Goal: Task Accomplishment & Management: Manage account settings

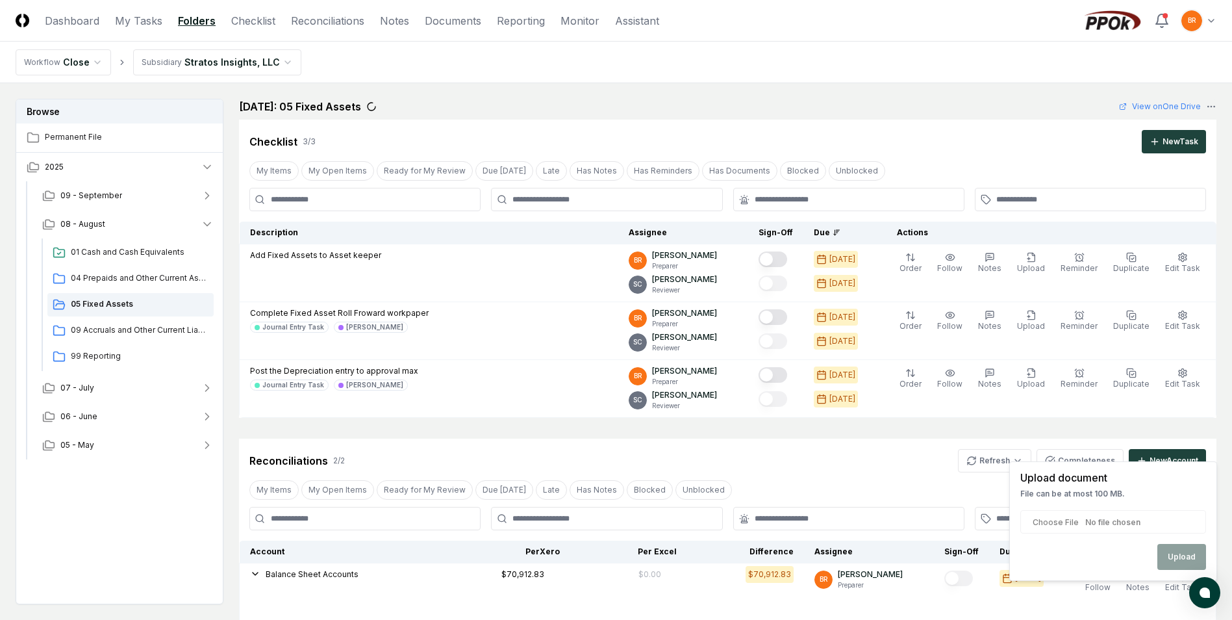
scroll to position [357, 0]
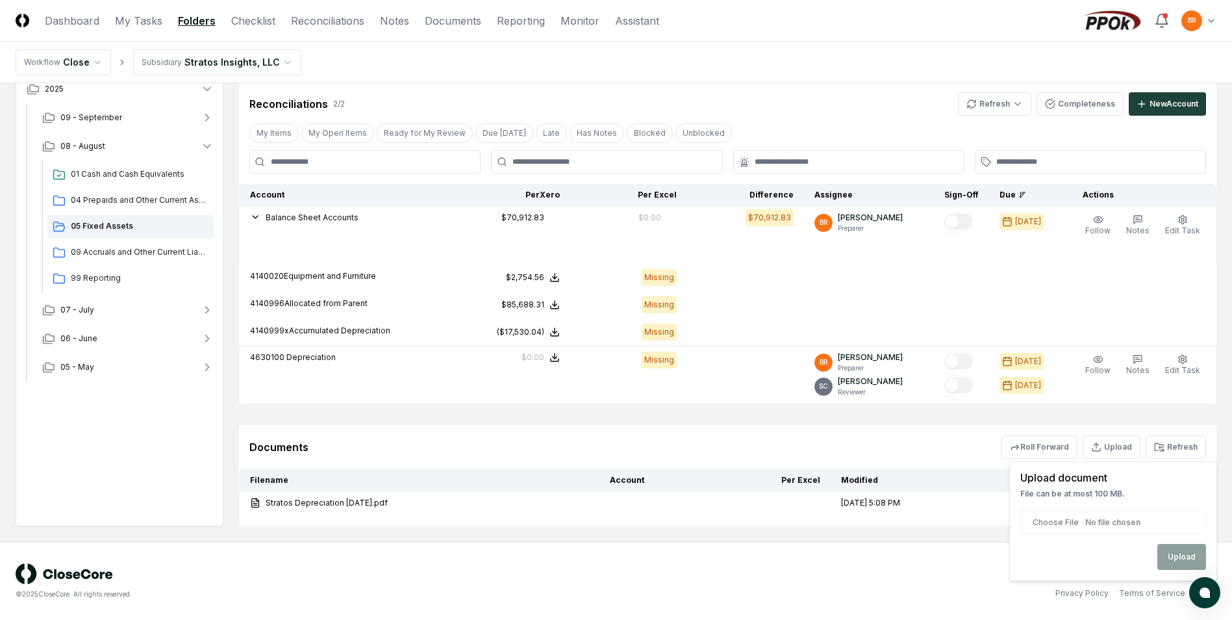
click at [878, 592] on div "Privacy Policy Terms of Service" at bounding box center [917, 593] width 601 height 12
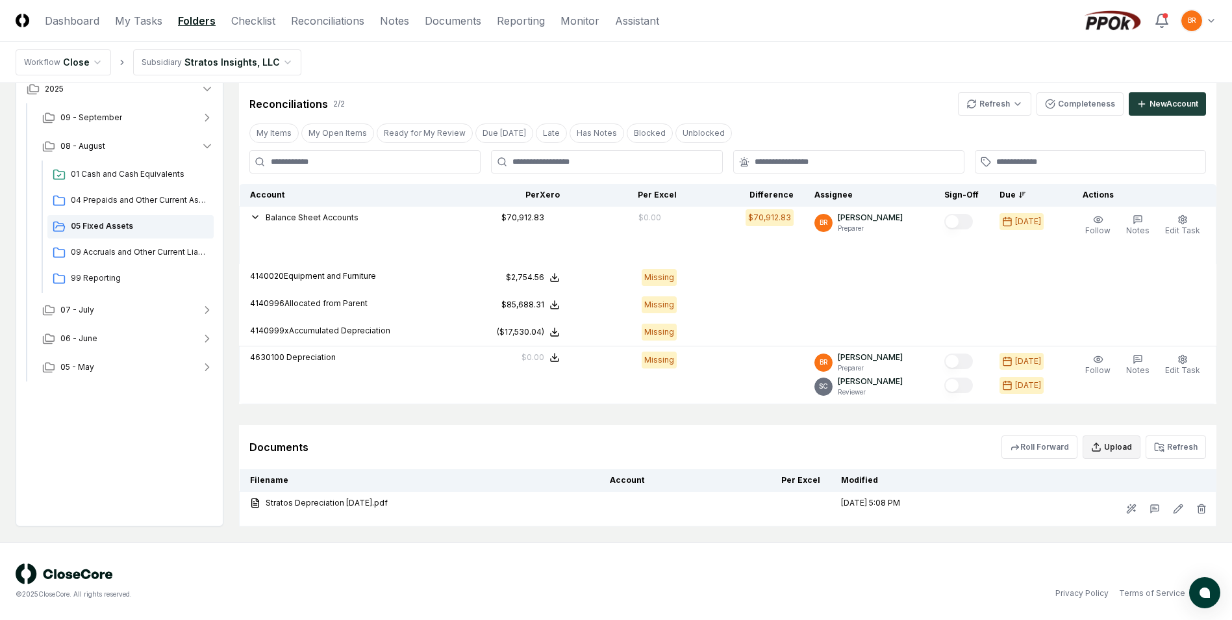
click at [1113, 452] on button "Upload" at bounding box center [1112, 446] width 58 height 23
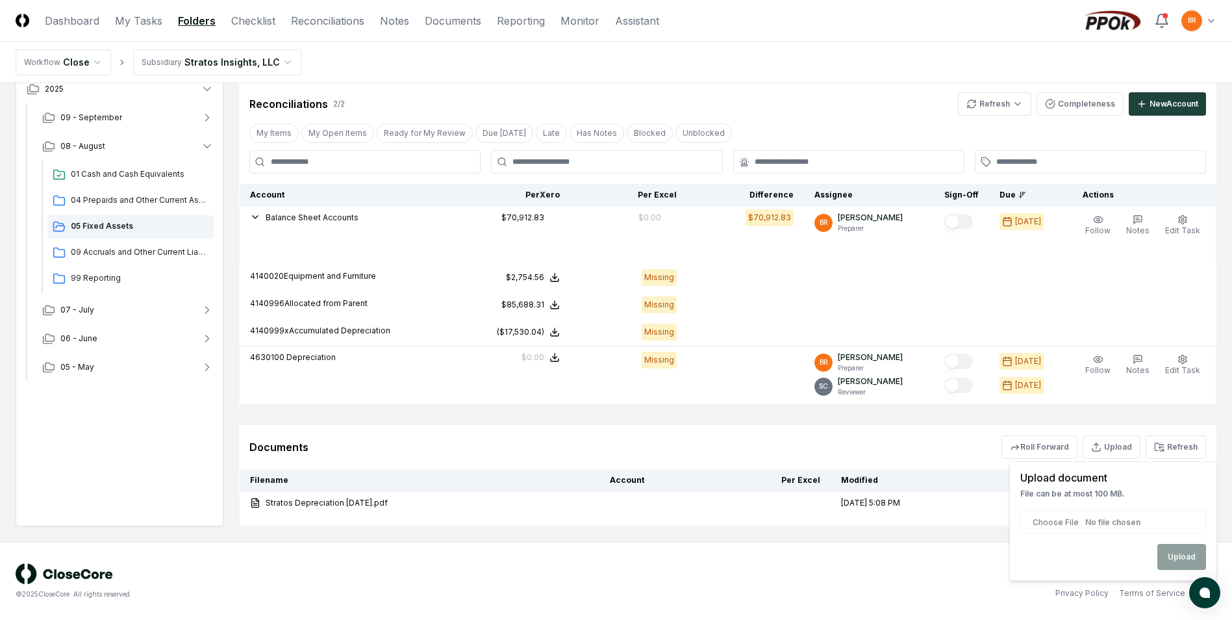
click at [1127, 527] on input "file" at bounding box center [1114, 521] width 186 height 23
type input "**********"
click at [1197, 563] on button "Upload" at bounding box center [1182, 557] width 49 height 26
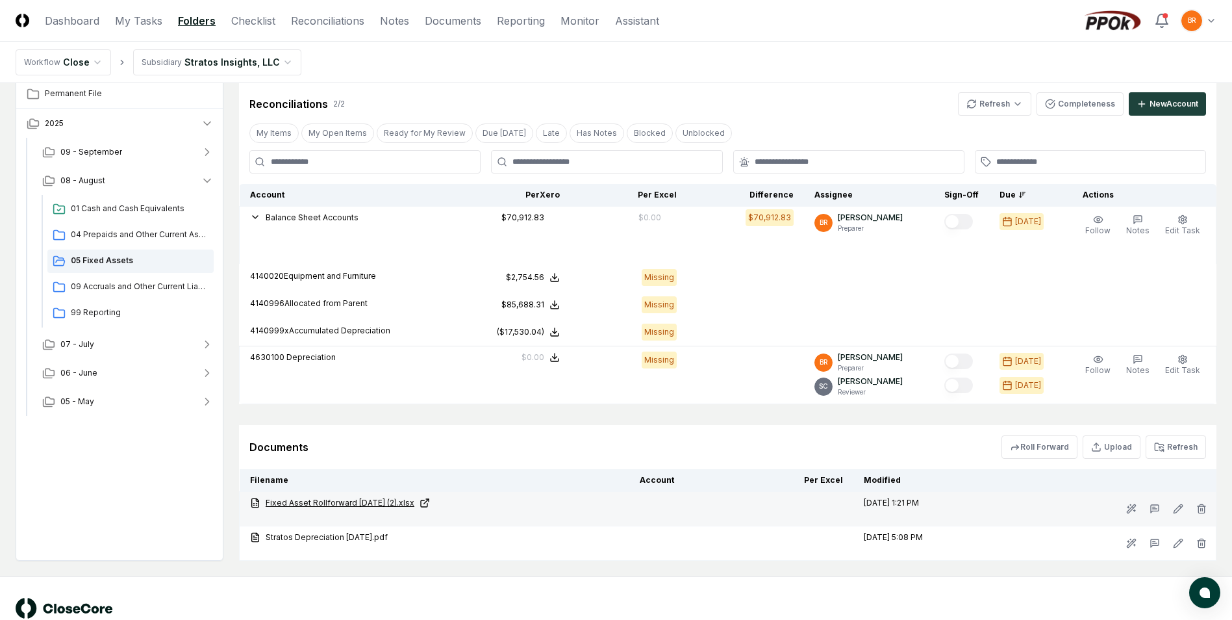
click at [403, 504] on link "Fixed Asset Rollforward [DATE] (2).xlsx" at bounding box center [434, 503] width 369 height 12
click at [379, 503] on link "Fixed Asset Rollforward [DATE] (2).xlsx" at bounding box center [434, 503] width 369 height 12
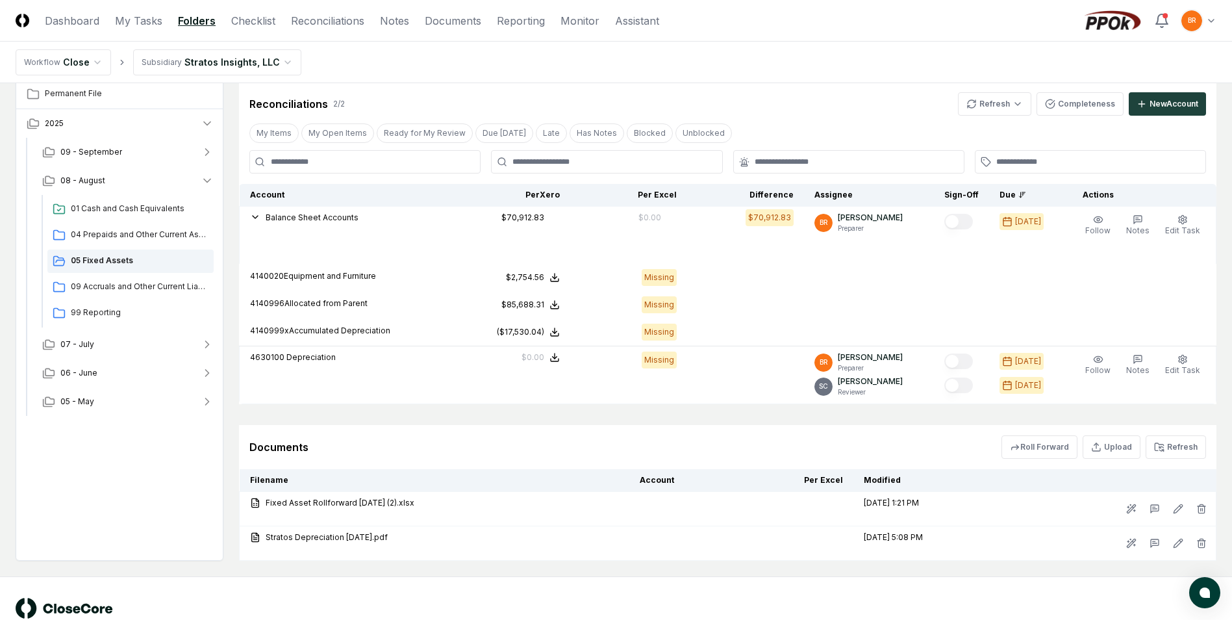
click at [917, 602] on div "© 2025 CloseCore. All rights reserved. Privacy Policy Terms of Service" at bounding box center [616, 616] width 1201 height 36
click at [1201, 511] on icon "button" at bounding box center [1202, 508] width 10 height 10
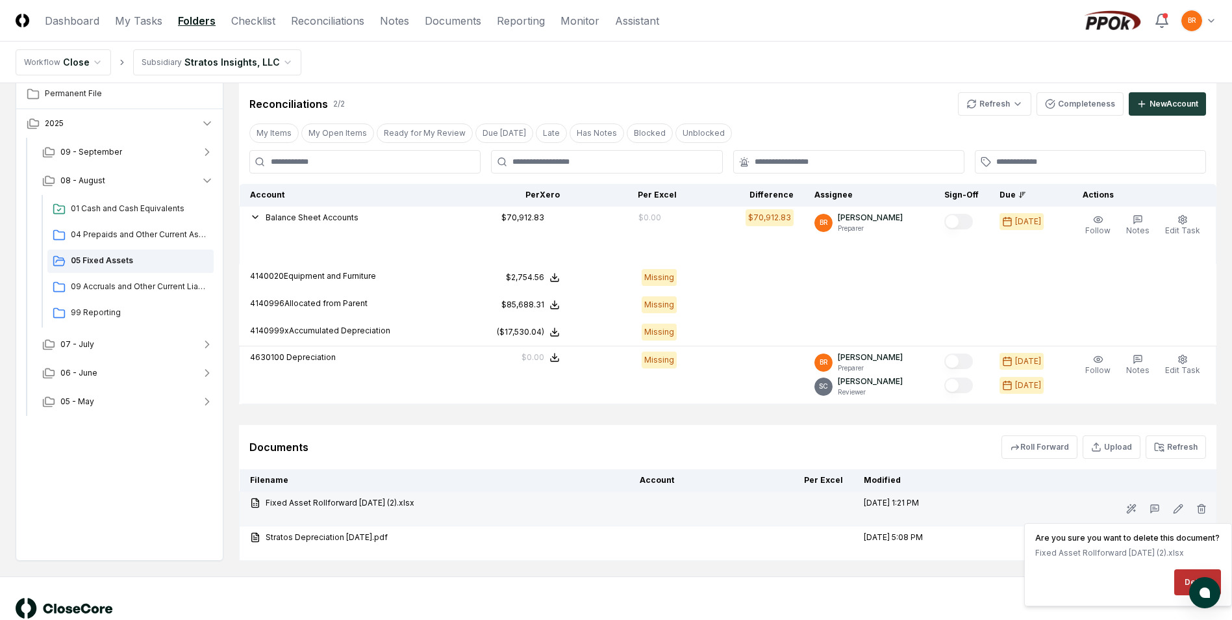
click at [1186, 578] on button "Delete" at bounding box center [1198, 582] width 47 height 26
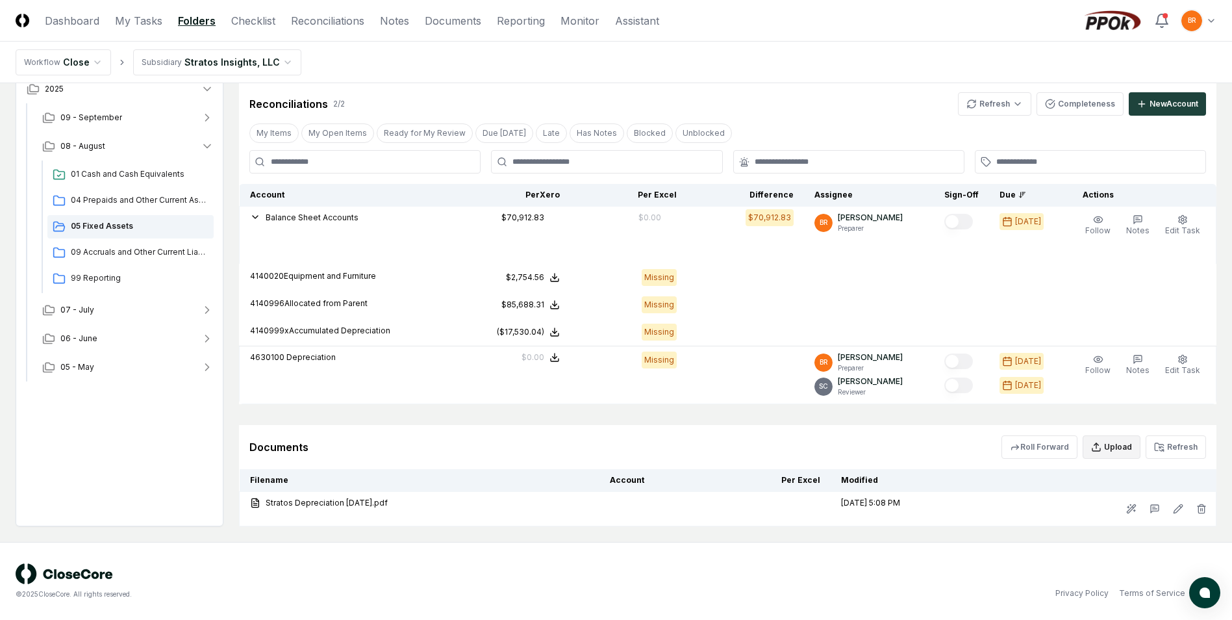
click at [1106, 450] on button "Upload" at bounding box center [1112, 446] width 58 height 23
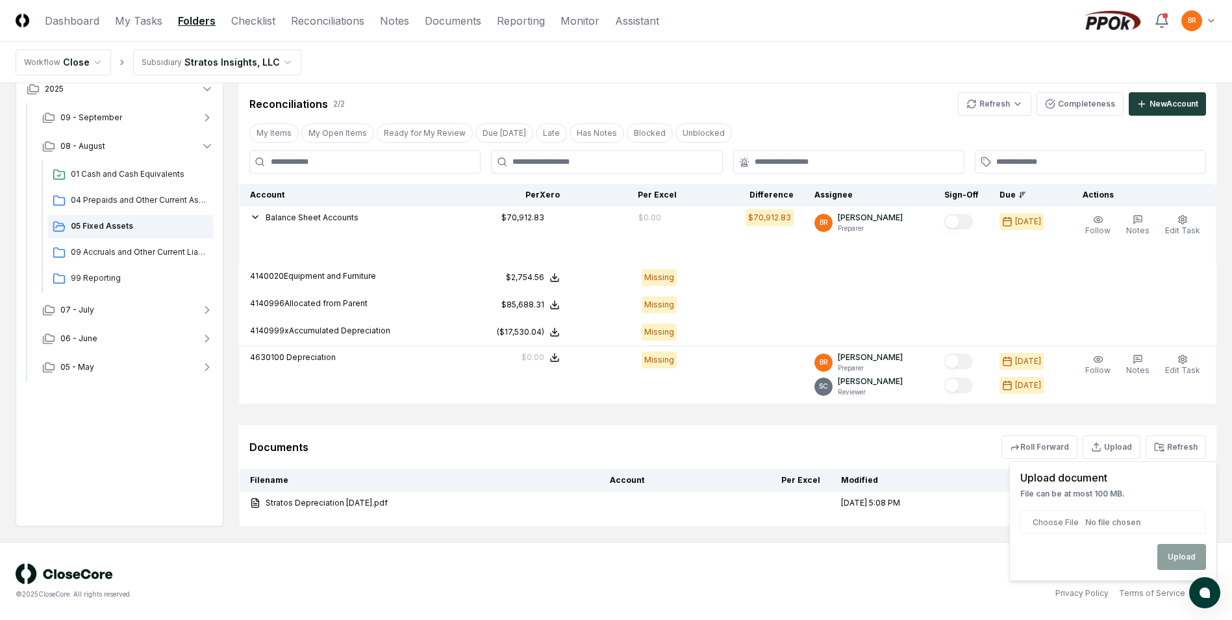
click at [1122, 520] on input "file" at bounding box center [1114, 521] width 186 height 23
type input "**********"
drag, startPoint x: 1185, startPoint y: 561, endPoint x: 1176, endPoint y: 565, distance: 10.2
click at [1185, 561] on button "Upload" at bounding box center [1182, 557] width 49 height 26
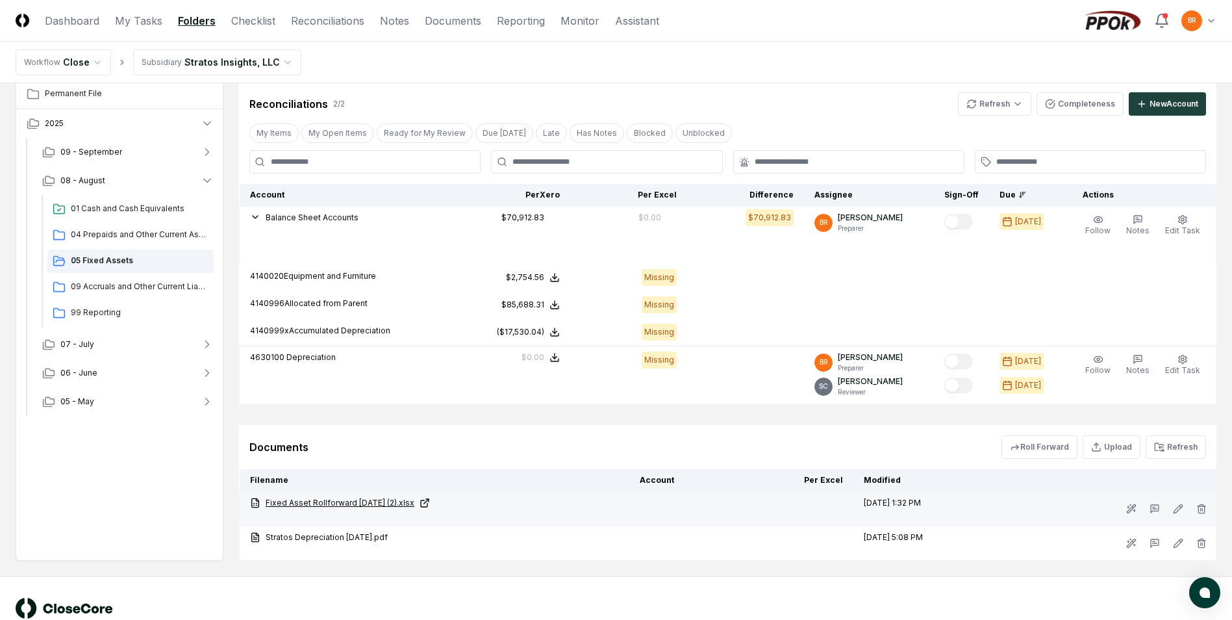
click at [388, 503] on link "Fixed Asset Rollforward [DATE] (2).xlsx" at bounding box center [434, 503] width 369 height 12
click at [1204, 508] on icon "button" at bounding box center [1202, 508] width 10 height 10
click at [1184, 581] on button "Delete" at bounding box center [1198, 582] width 47 height 26
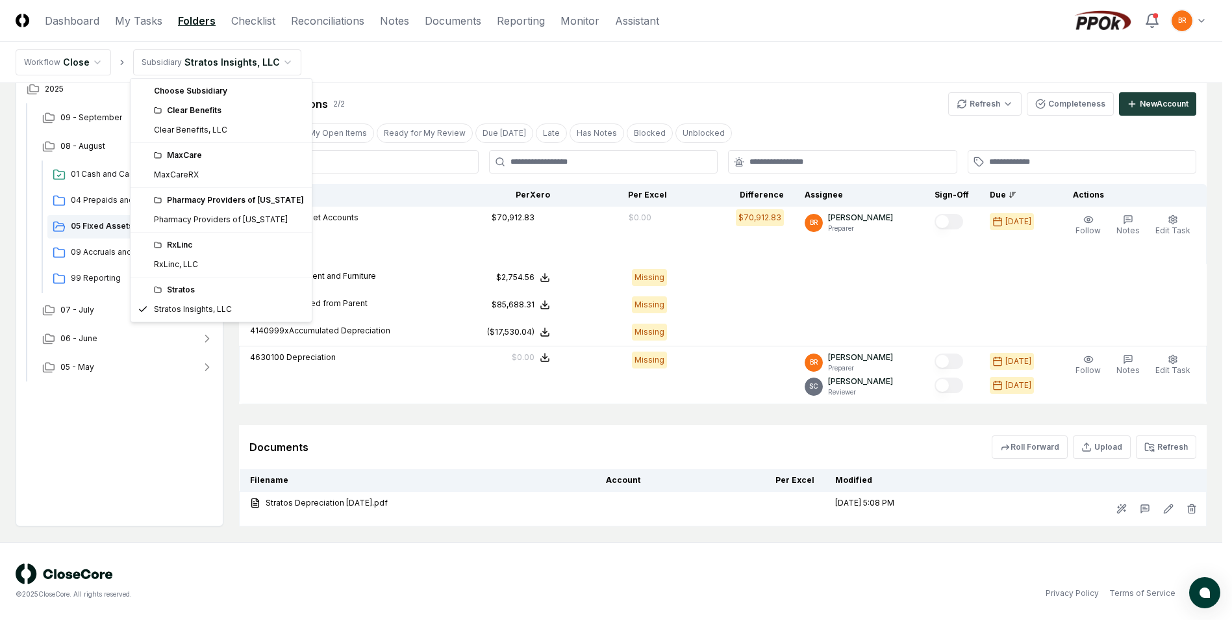
click at [281, 62] on html "CloseCore Dashboard My Tasks Folders Checklist Reconciliations Notes Documents …" at bounding box center [616, 131] width 1232 height 976
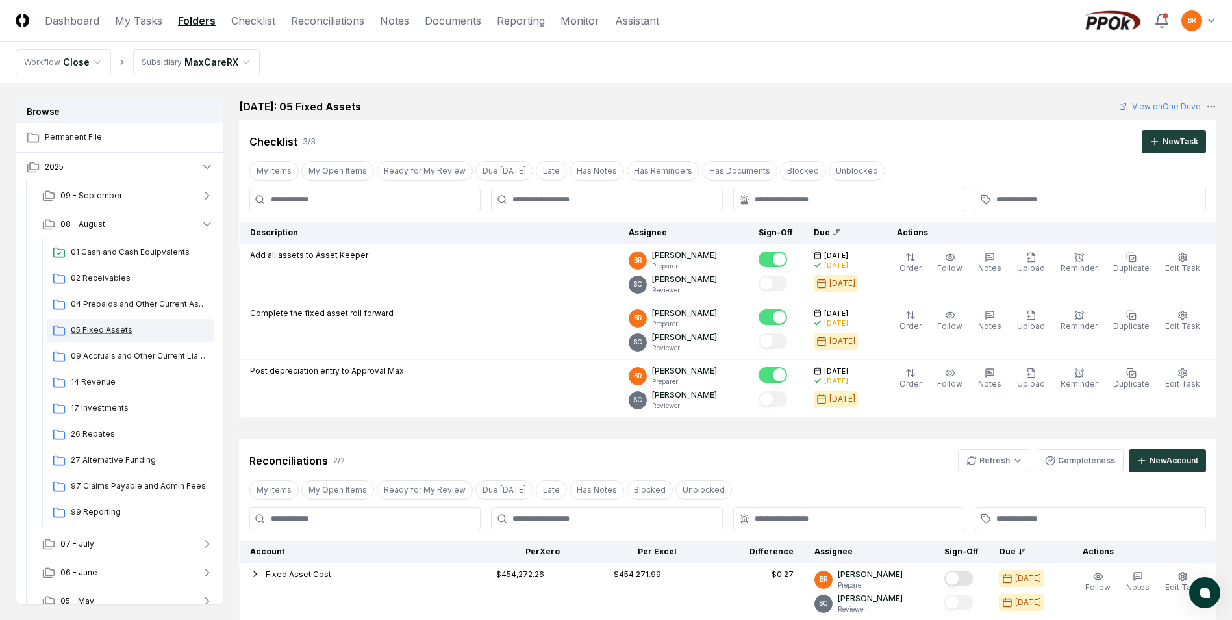
click at [117, 331] on span "05 Fixed Assets" at bounding box center [140, 330] width 138 height 12
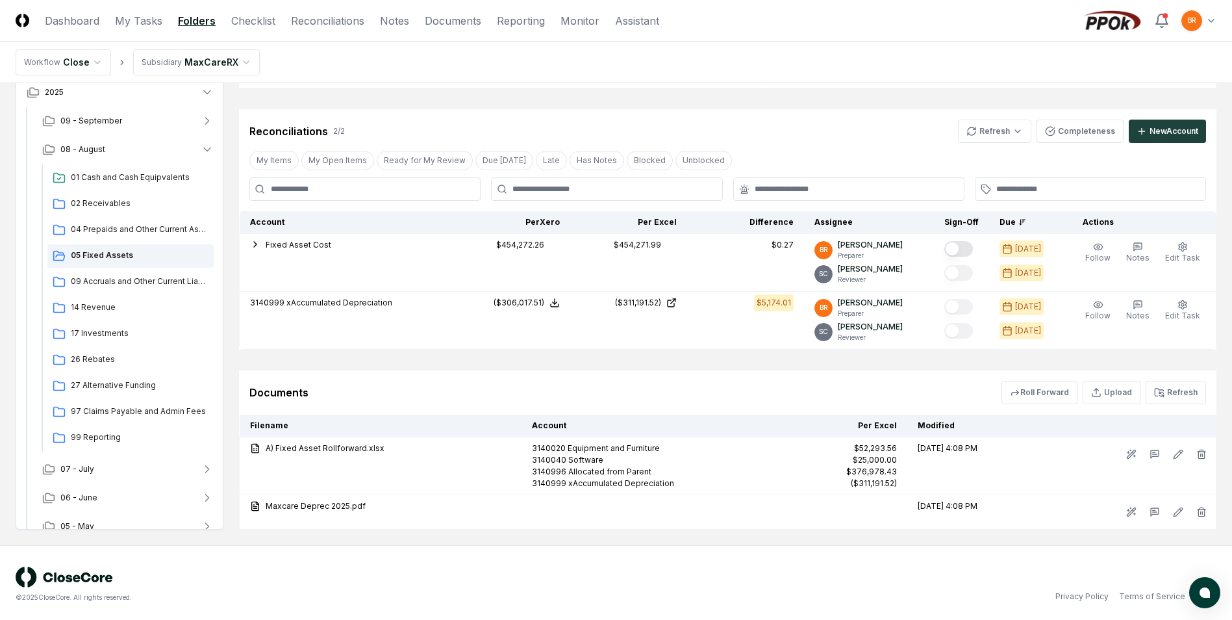
scroll to position [333, 0]
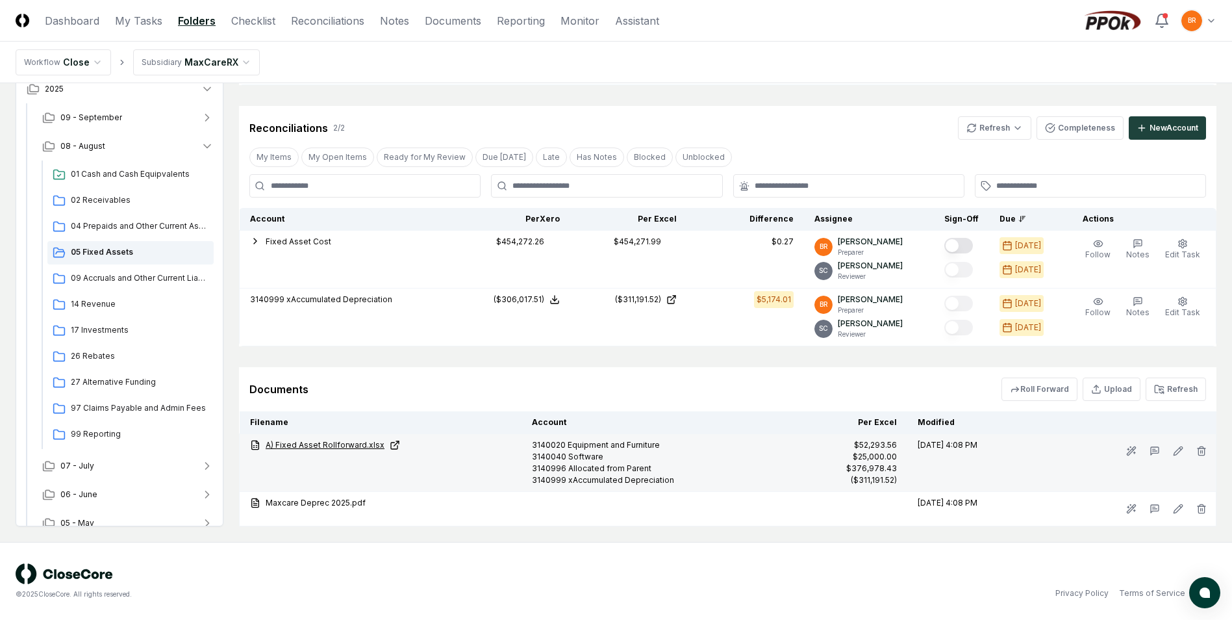
click at [352, 446] on link "A) Fixed Asset Rollforward.xlsx" at bounding box center [380, 445] width 261 height 12
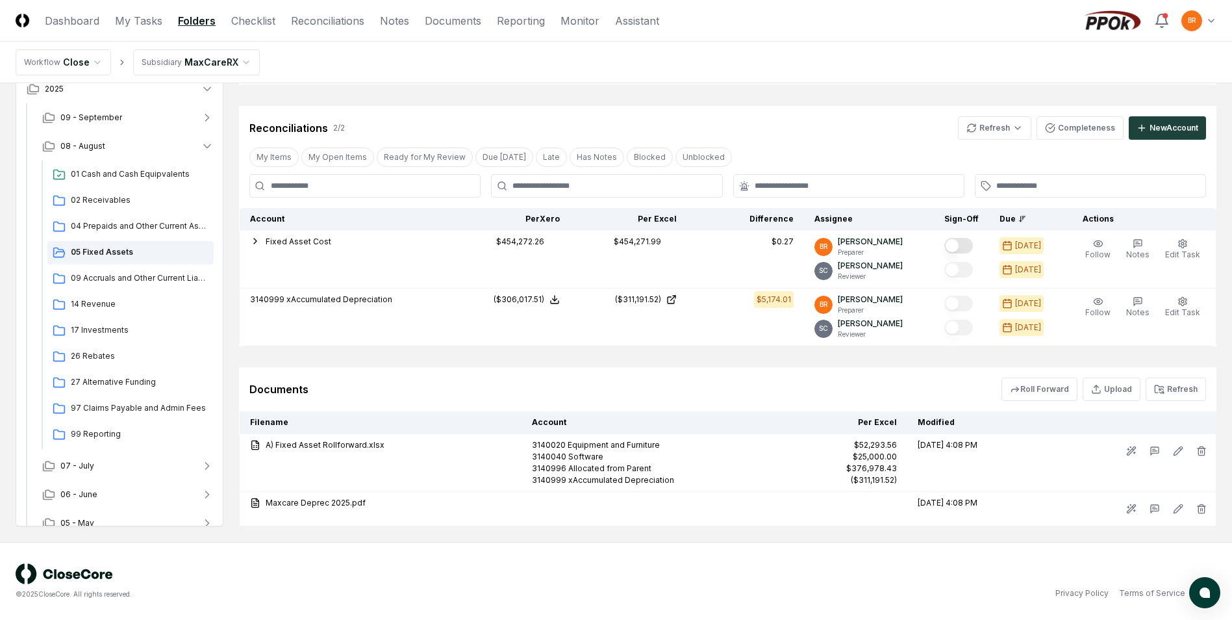
click at [237, 66] on html "CloseCore Dashboard My Tasks Folders Checklist Reconciliations Notes Documents …" at bounding box center [616, 143] width 1232 height 952
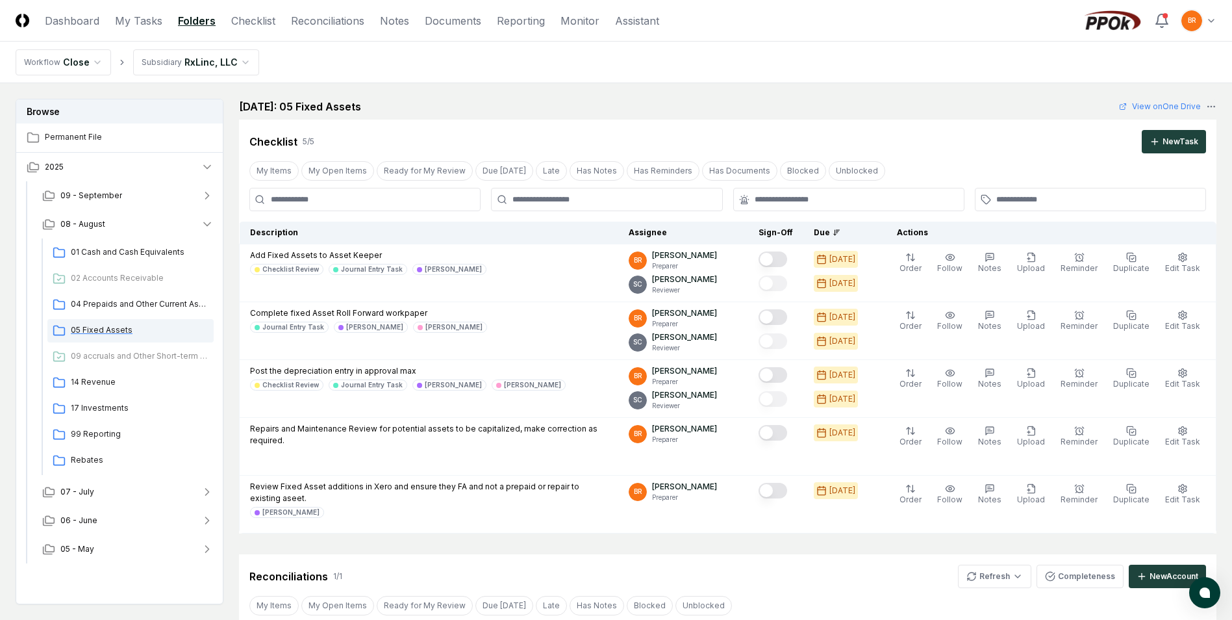
click at [112, 327] on span "05 Fixed Assets" at bounding box center [140, 330] width 138 height 12
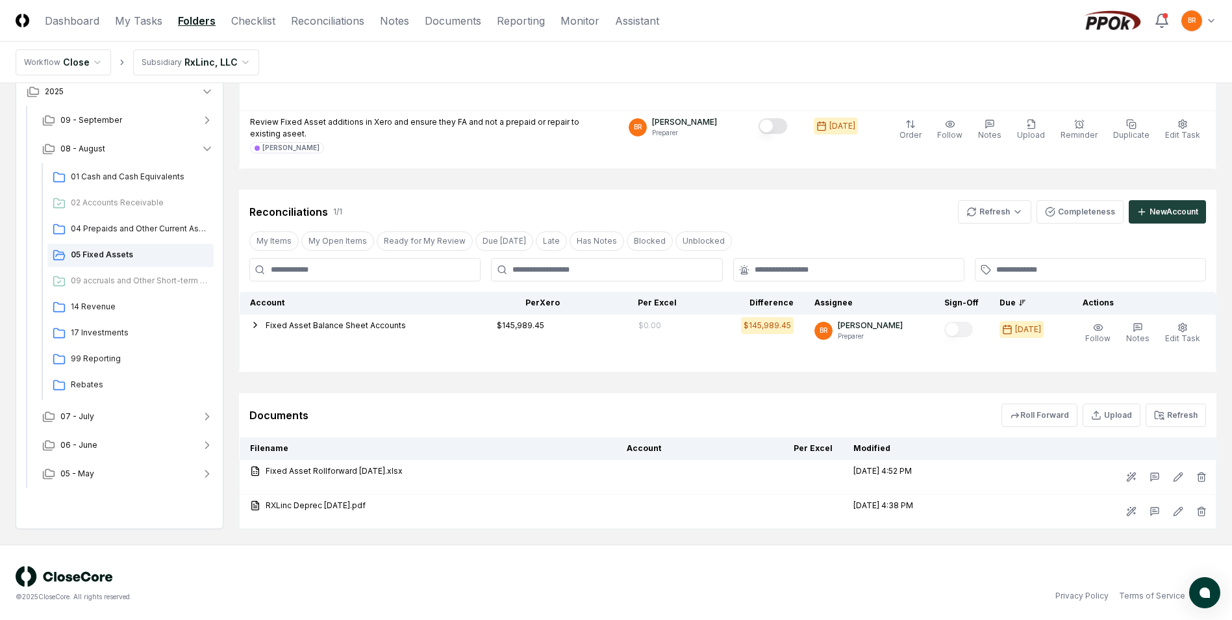
scroll to position [367, 0]
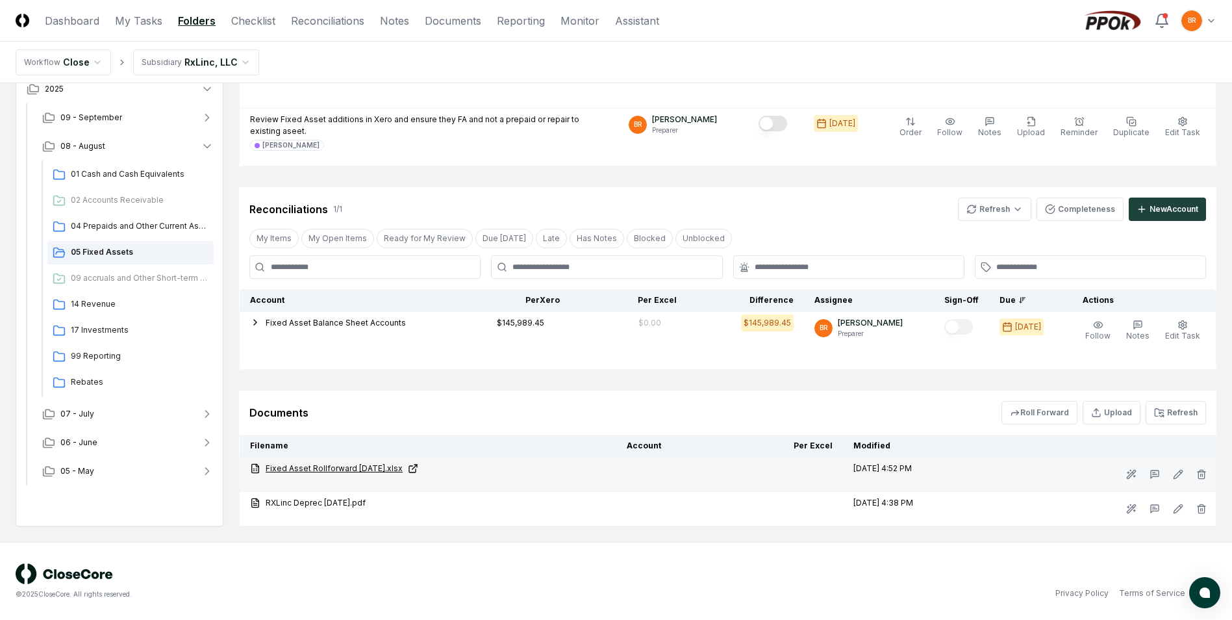
click at [350, 464] on link "Fixed Asset Rollforward [DATE].xlsx" at bounding box center [428, 469] width 356 height 12
click at [238, 60] on html "CloseCore Dashboard My Tasks Folders Checklist Reconciliations Notes Documents …" at bounding box center [616, 126] width 1232 height 987
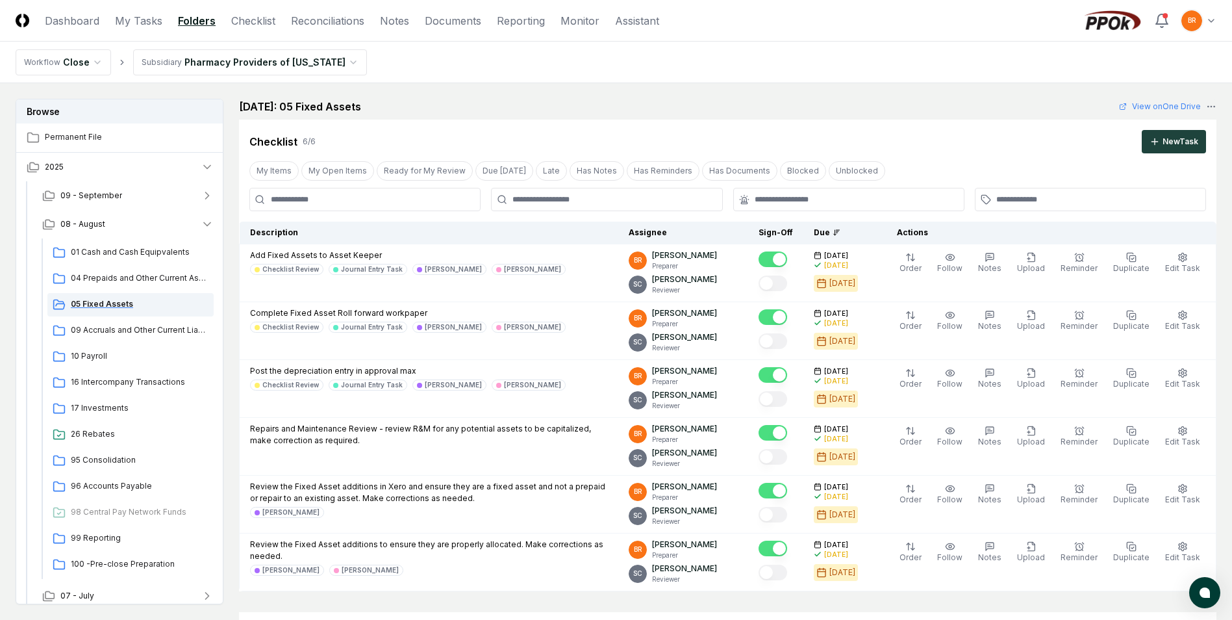
click at [121, 303] on span "05 Fixed Assets" at bounding box center [140, 304] width 138 height 12
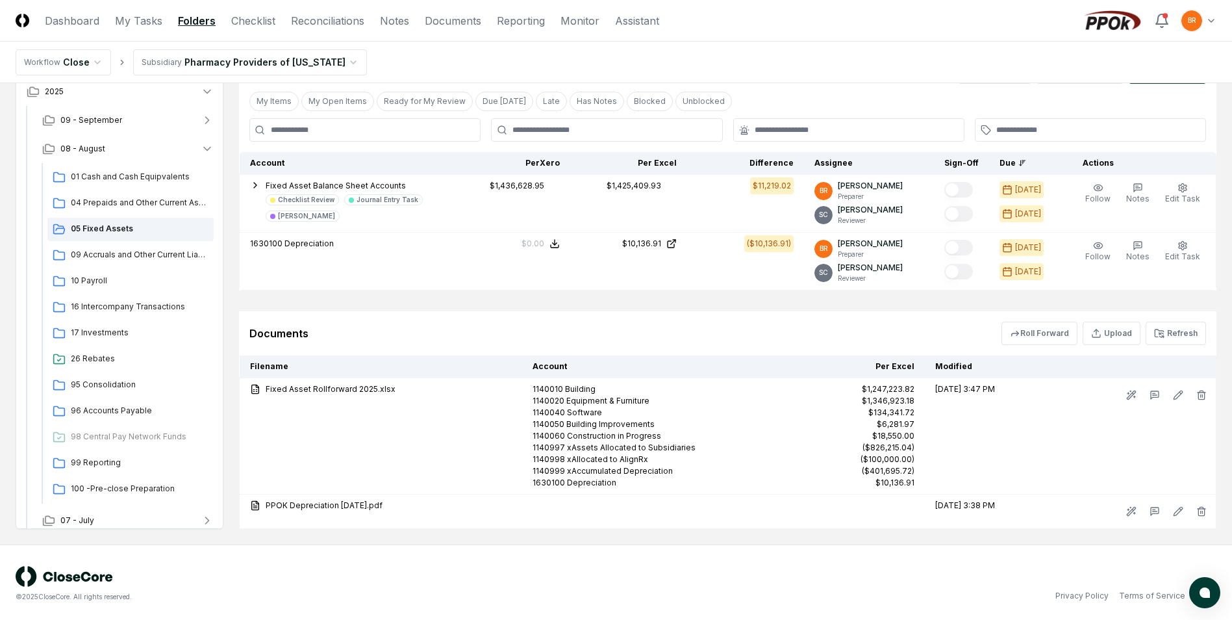
scroll to position [565, 0]
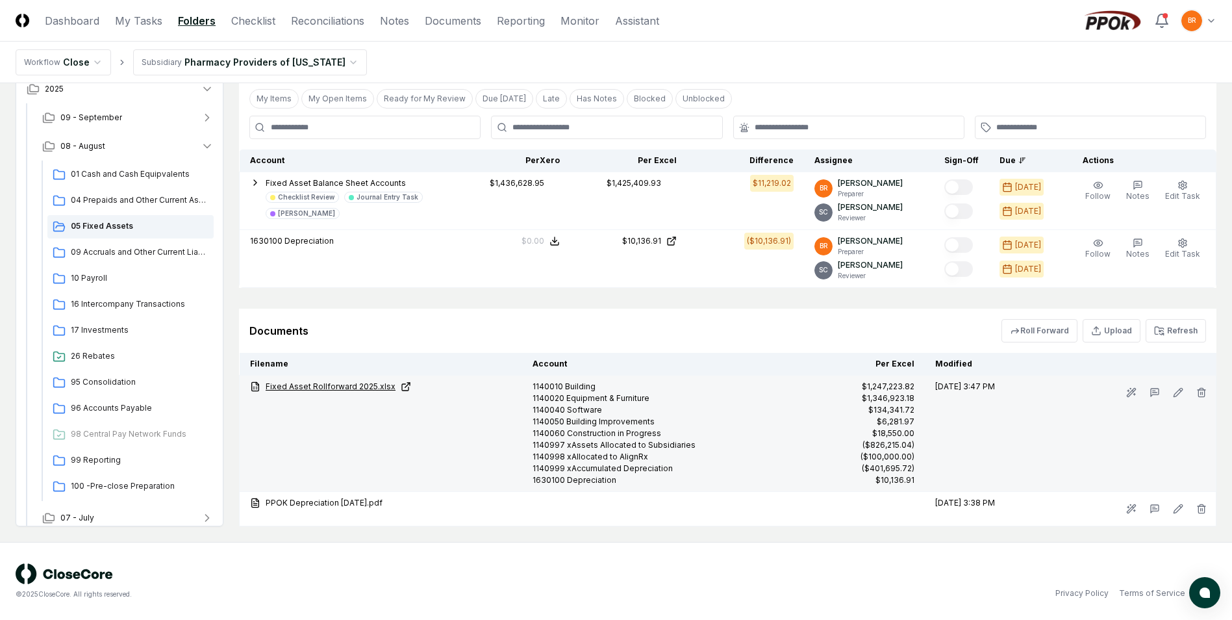
click at [348, 386] on link "Fixed Asset Rollforward 2025.xlsx" at bounding box center [381, 387] width 262 height 12
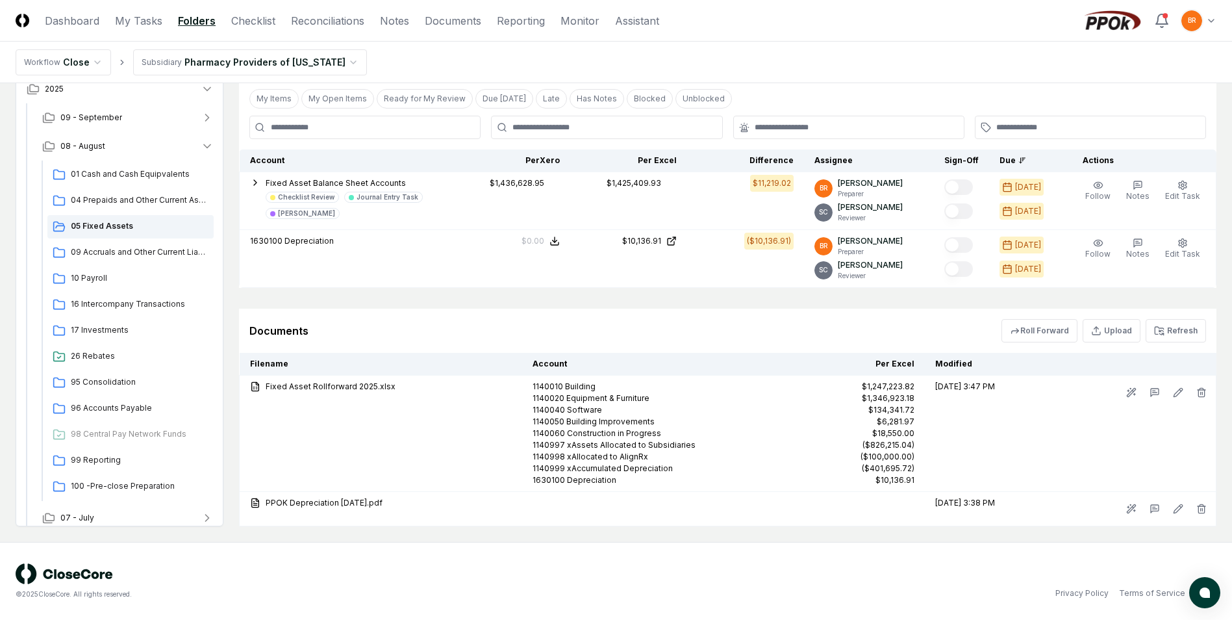
click at [329, 56] on html "CloseCore Dashboard My Tasks Folders Checklist Reconciliations Notes Documents …" at bounding box center [616, 27] width 1232 height 1184
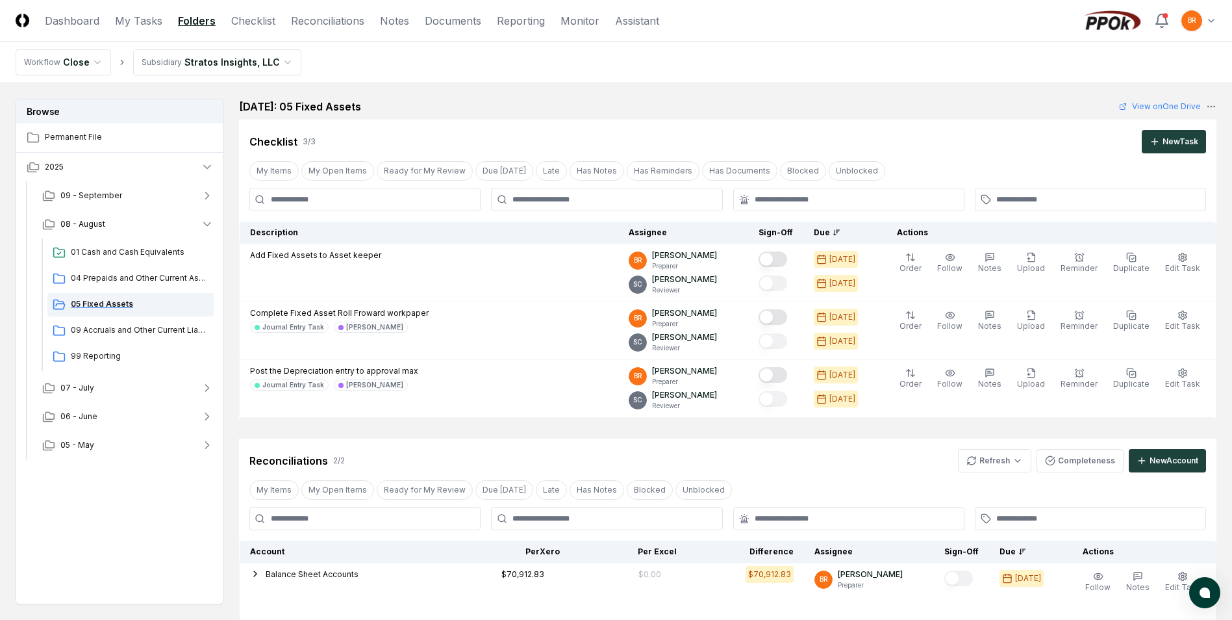
click at [120, 304] on span "05 Fixed Assets" at bounding box center [140, 304] width 138 height 12
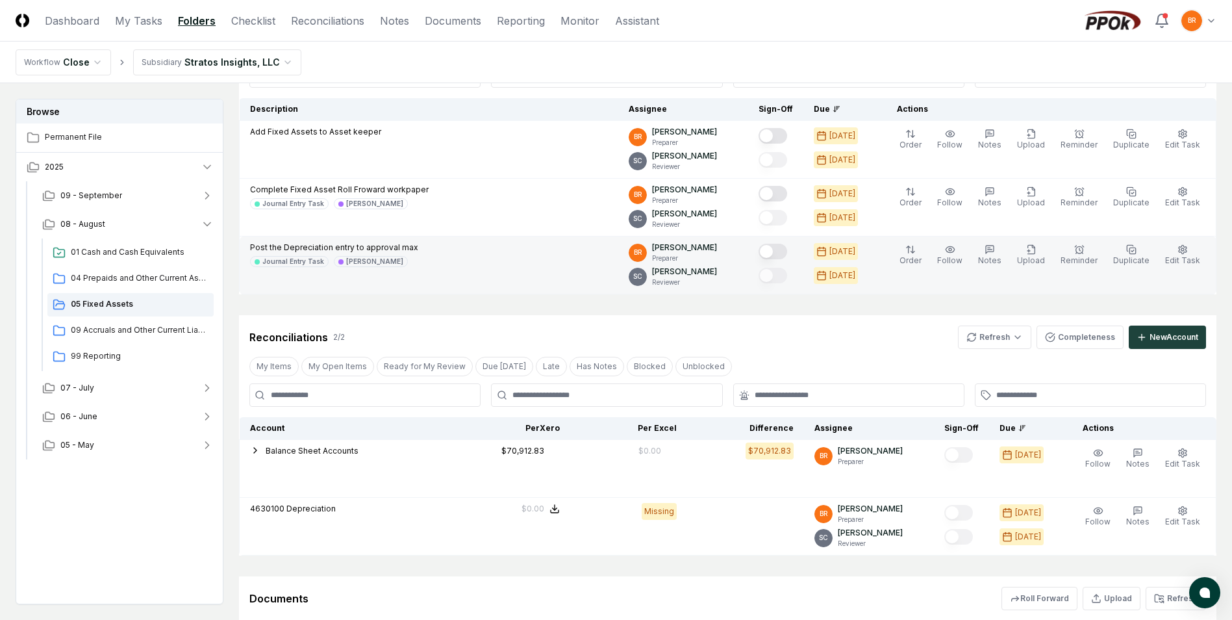
scroll to position [275, 0]
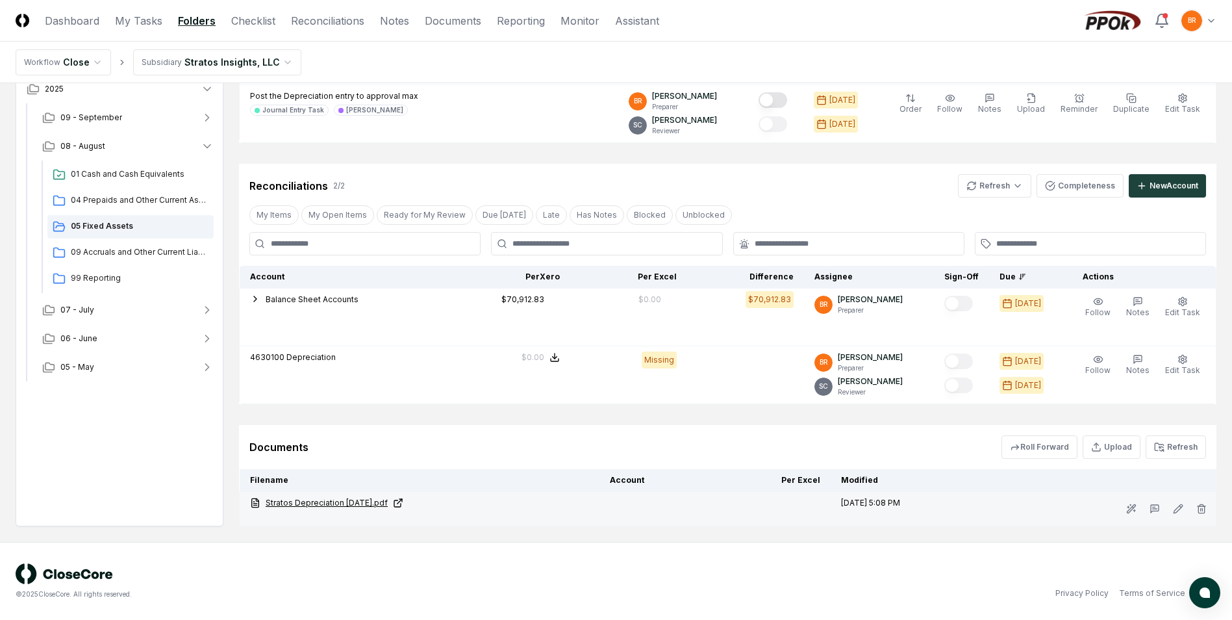
click at [346, 504] on link "Stratos Depreciation [DATE].pdf" at bounding box center [419, 503] width 339 height 12
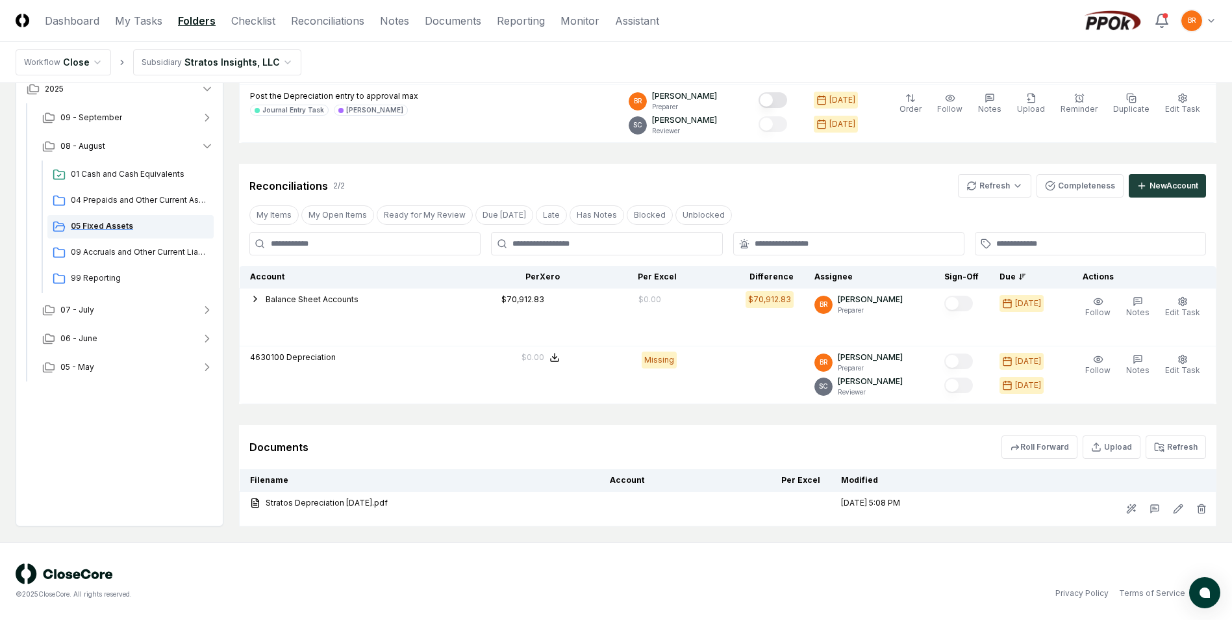
click at [112, 225] on span "05 Fixed Assets" at bounding box center [140, 226] width 138 height 12
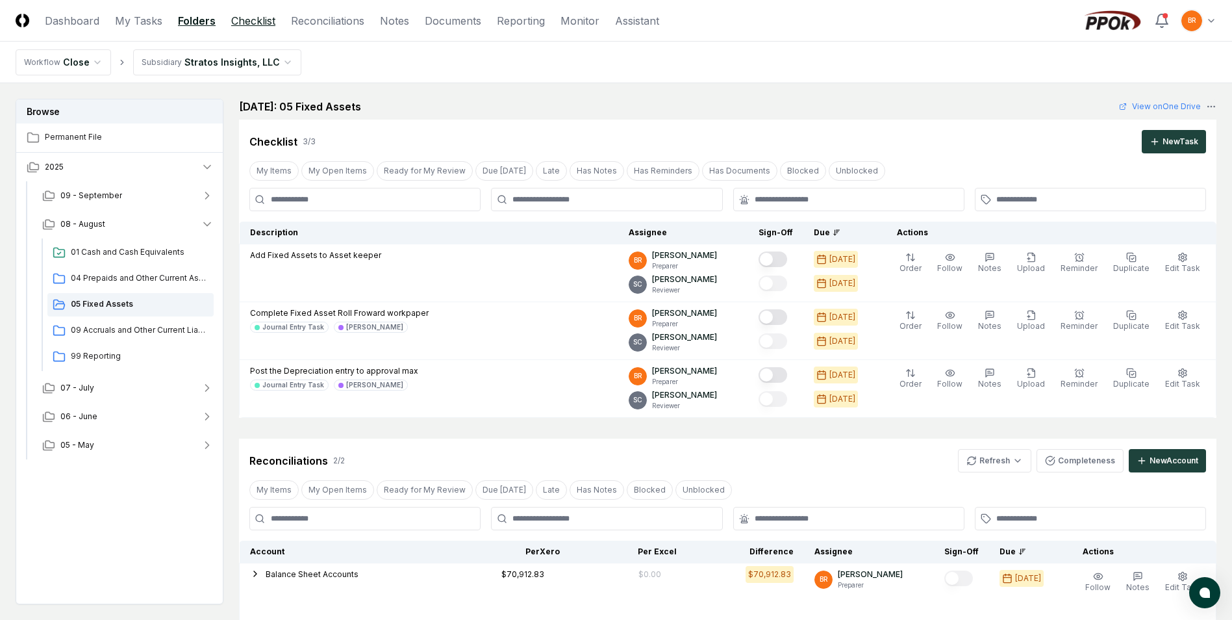
click at [259, 23] on link "Checklist" at bounding box center [253, 21] width 44 height 16
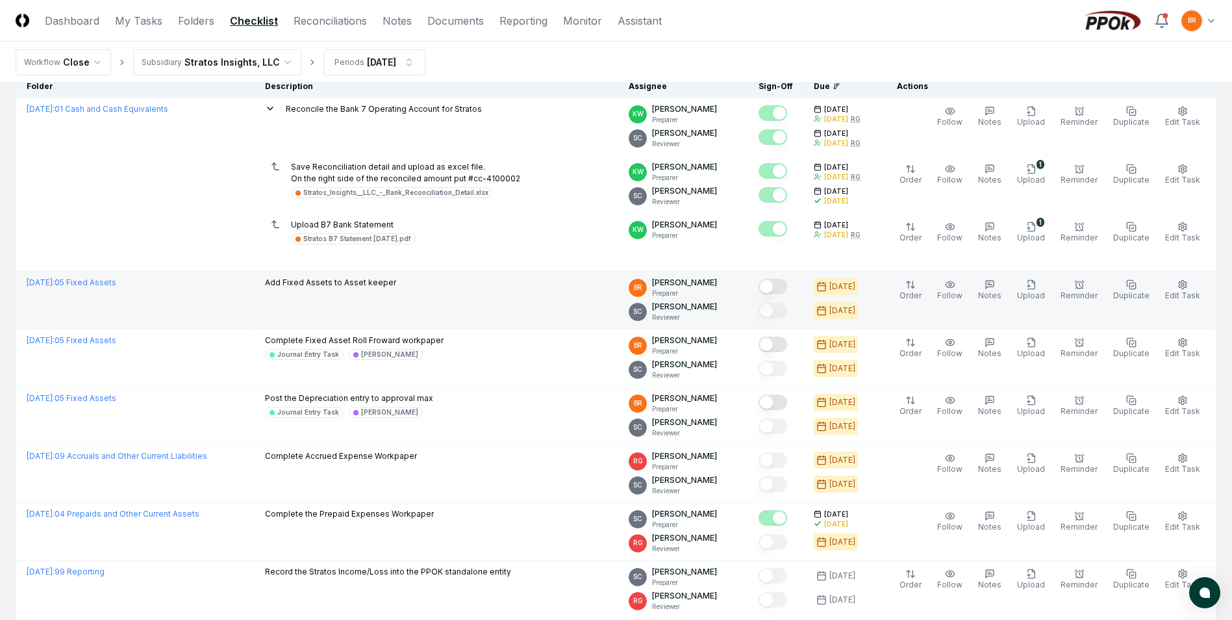
scroll to position [130, 0]
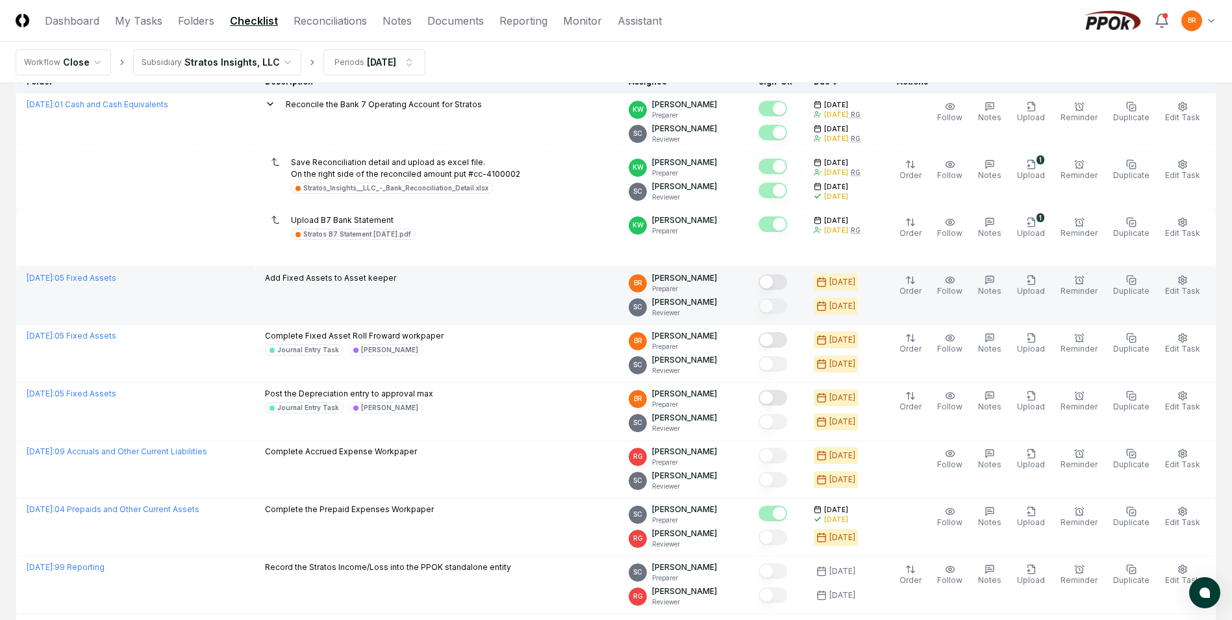
click at [780, 282] on button "Mark complete" at bounding box center [773, 282] width 29 height 16
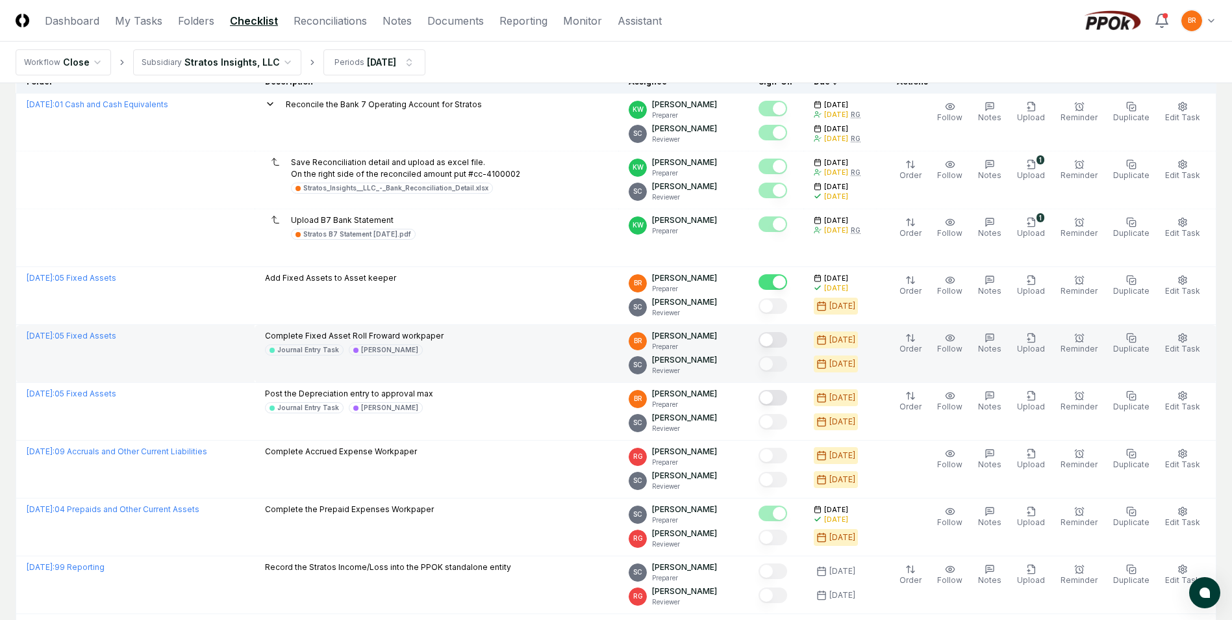
click at [780, 337] on button "Mark complete" at bounding box center [773, 340] width 29 height 16
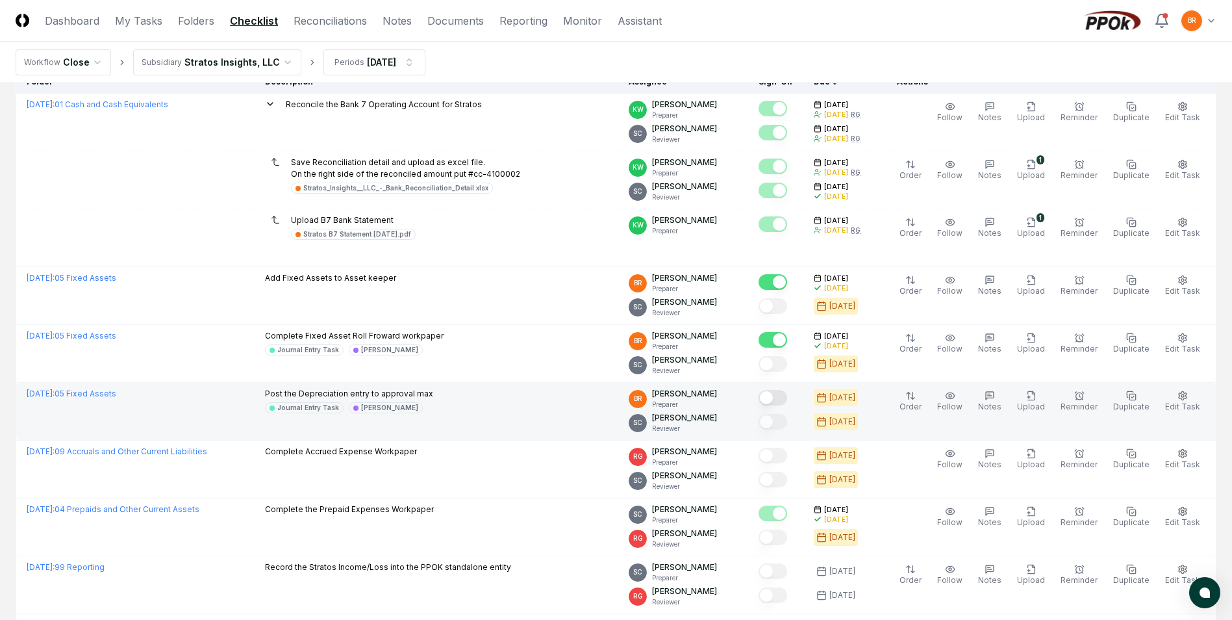
click at [783, 400] on button "Mark complete" at bounding box center [773, 398] width 29 height 16
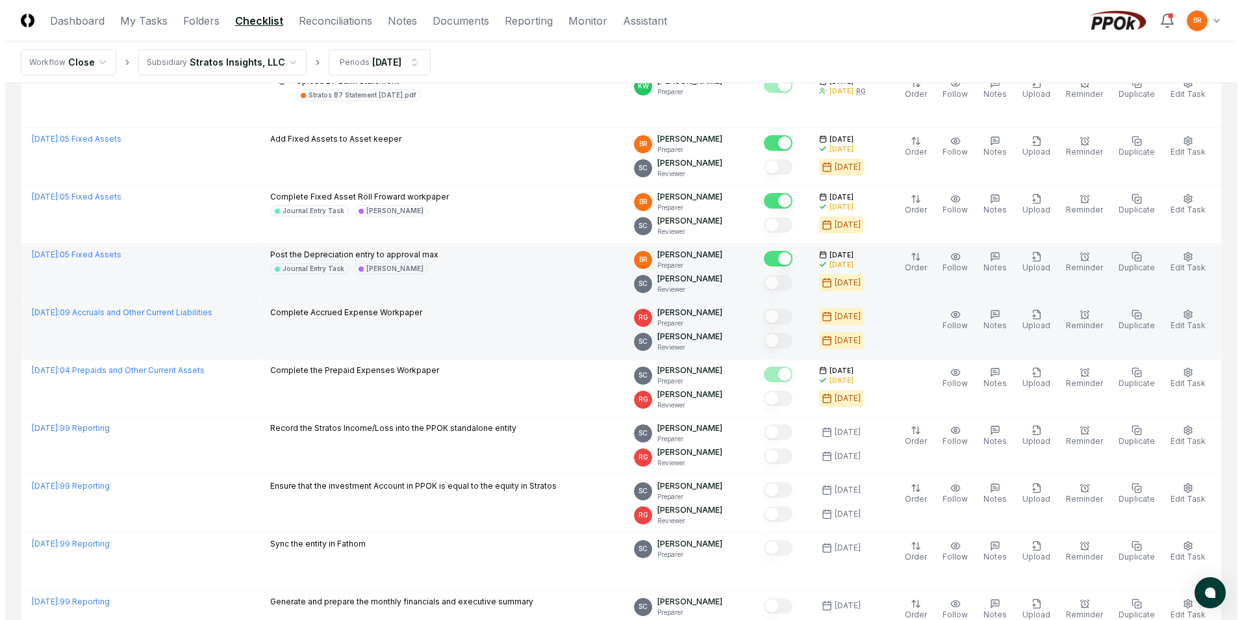
scroll to position [0, 0]
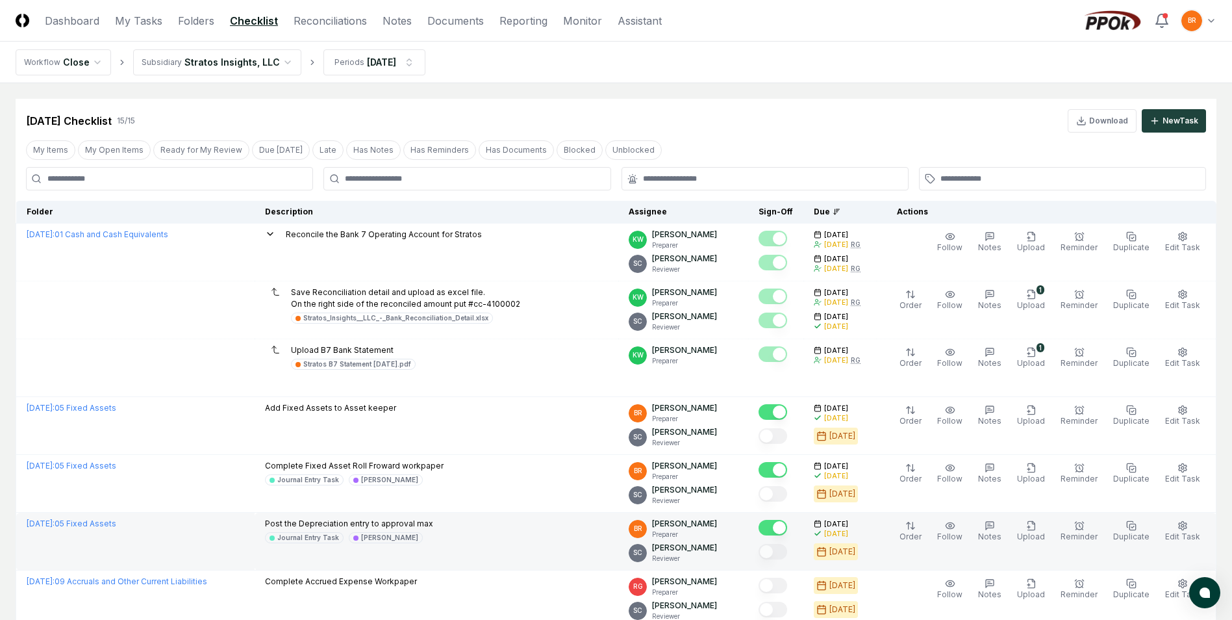
click at [268, 55] on html "CloseCore Dashboard My Tasks Folders Checklist Reconciliations Notes Documents …" at bounding box center [616, 592] width 1232 height 1184
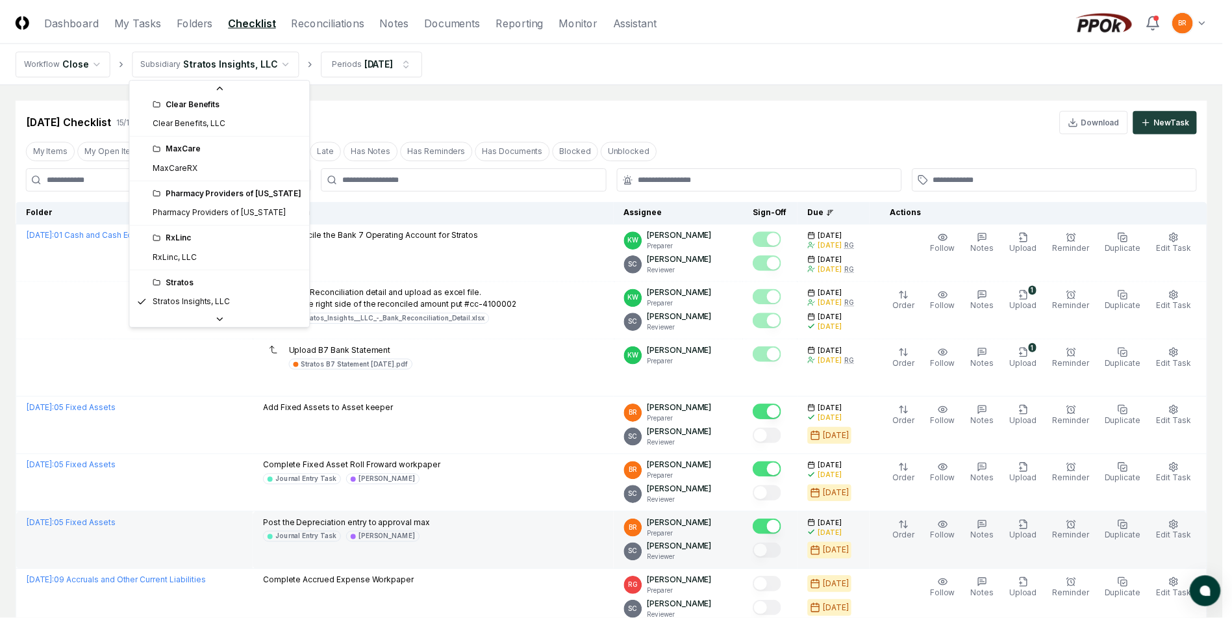
scroll to position [29, 0]
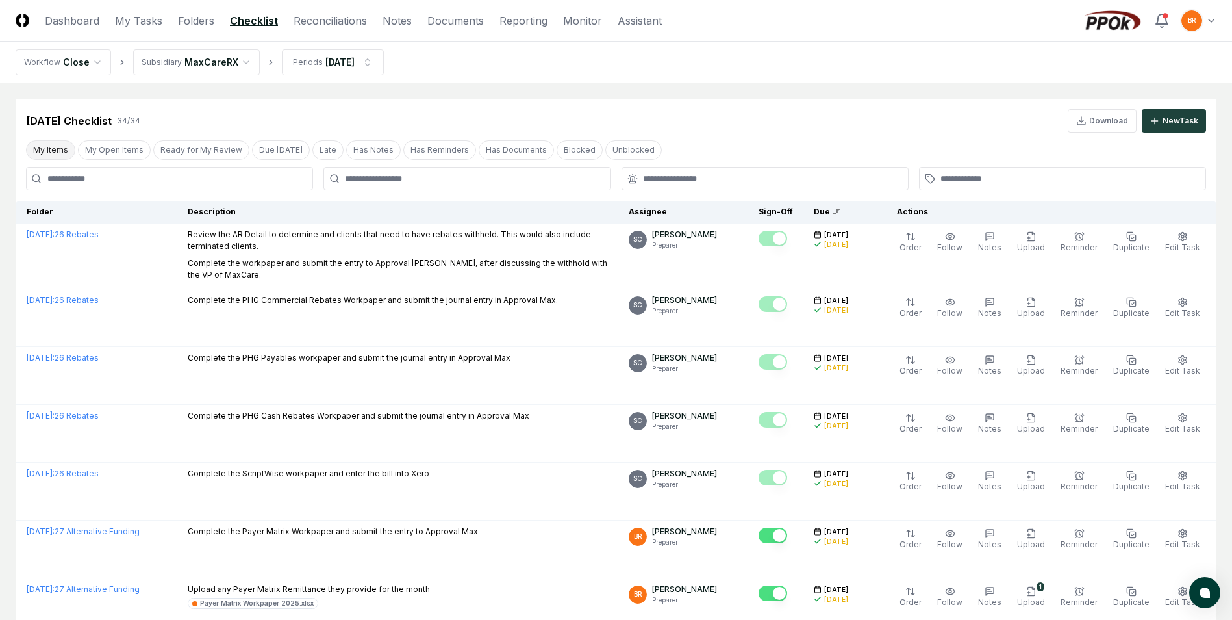
click at [63, 144] on button "My Items" at bounding box center [50, 149] width 49 height 19
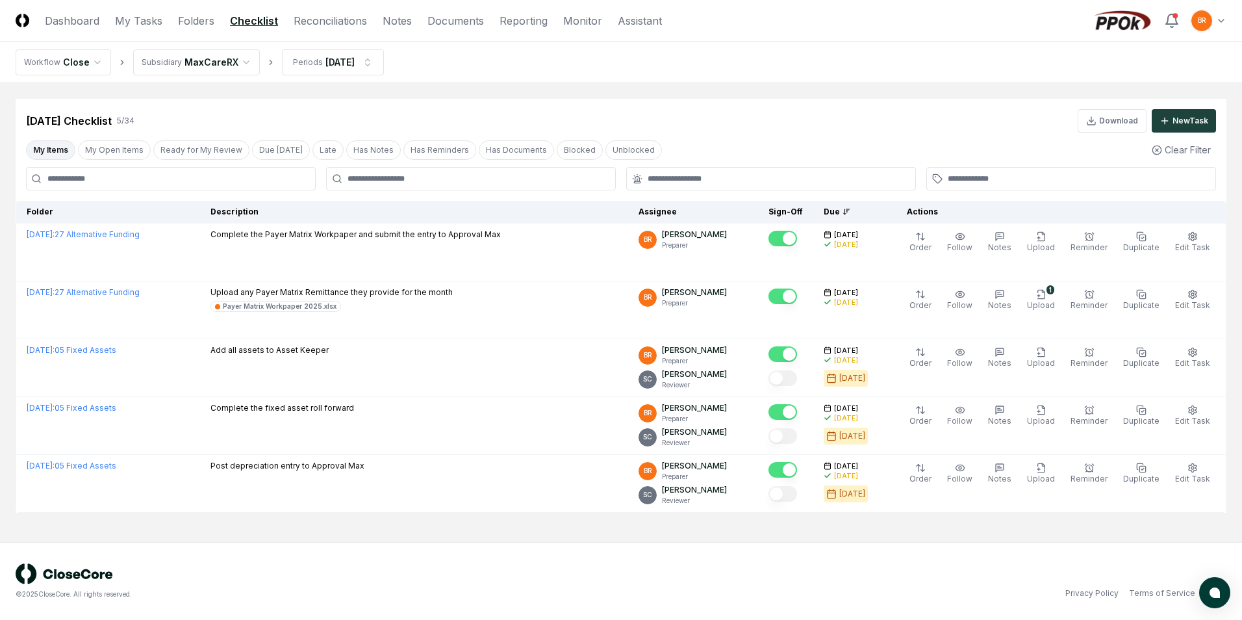
click at [210, 62] on html "CloseCore Dashboard My Tasks Folders Checklist Reconciliations Notes Documents …" at bounding box center [621, 310] width 1242 height 620
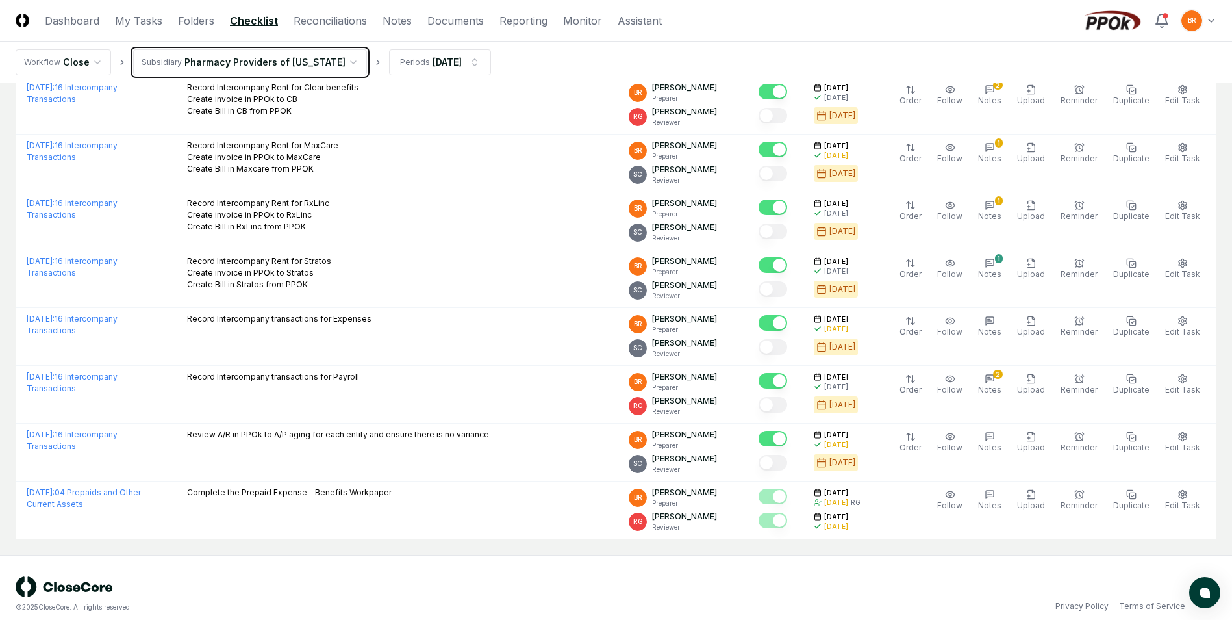
scroll to position [1247, 0]
